Goal: Task Accomplishment & Management: Use online tool/utility

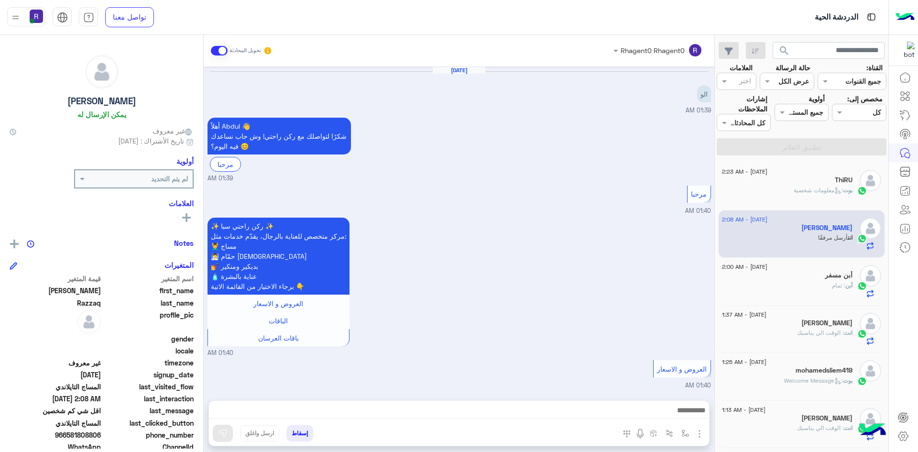
scroll to position [595, 0]
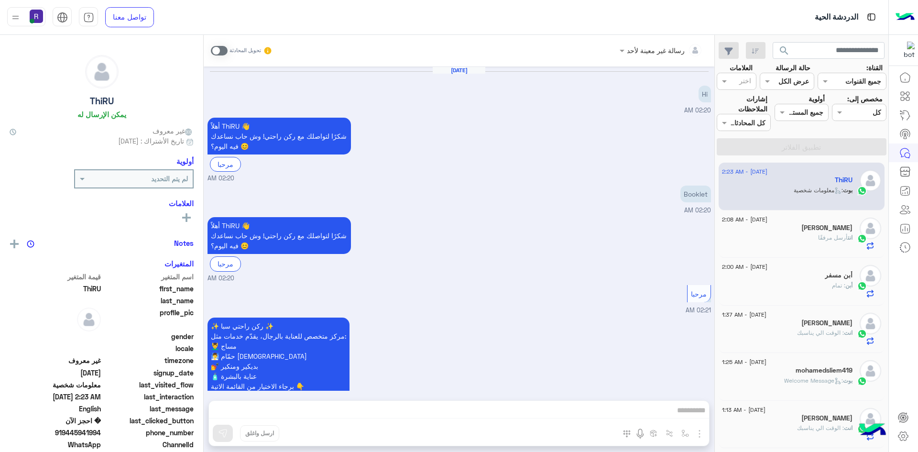
scroll to position [500, 0]
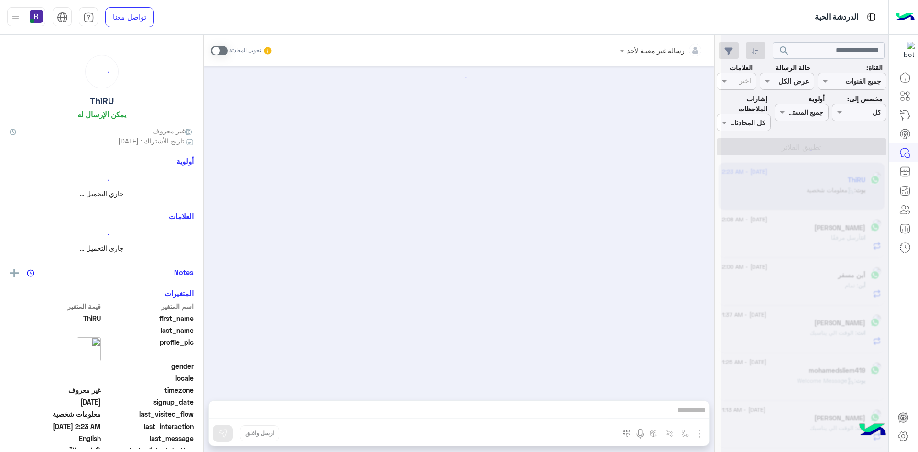
scroll to position [500, 0]
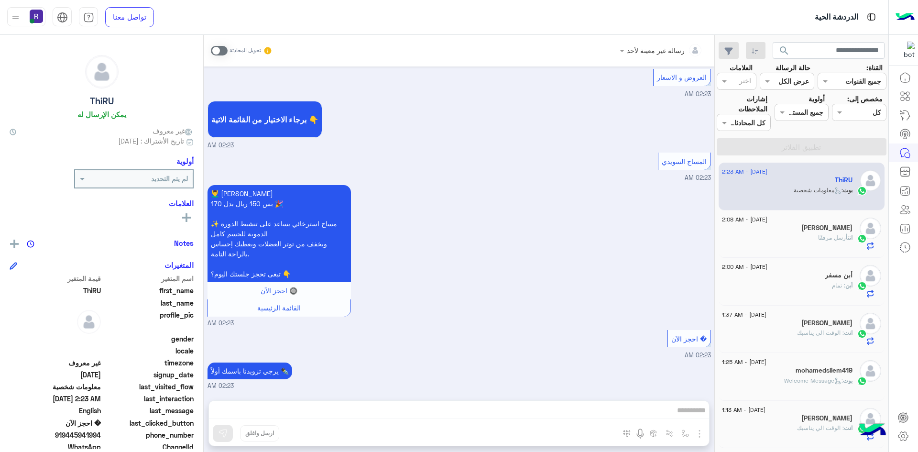
click at [809, 234] on div "انت أرسل مرفقًا" at bounding box center [787, 241] width 130 height 17
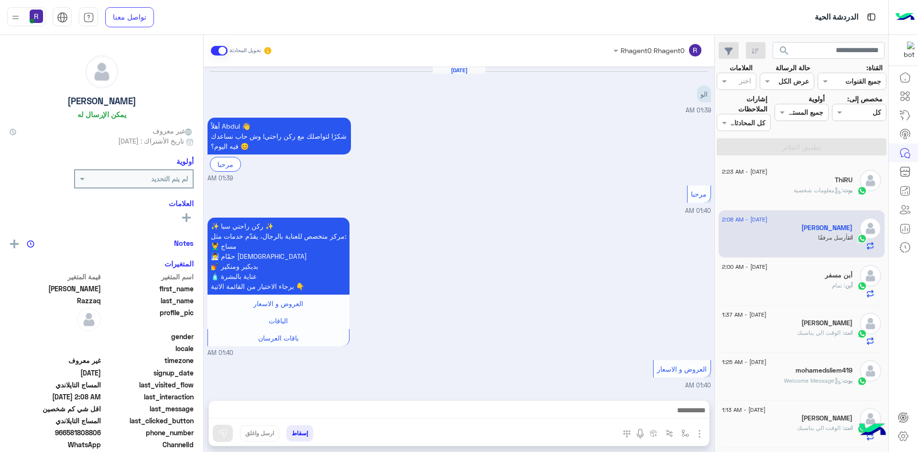
scroll to position [595, 0]
